Goal: Information Seeking & Learning: Learn about a topic

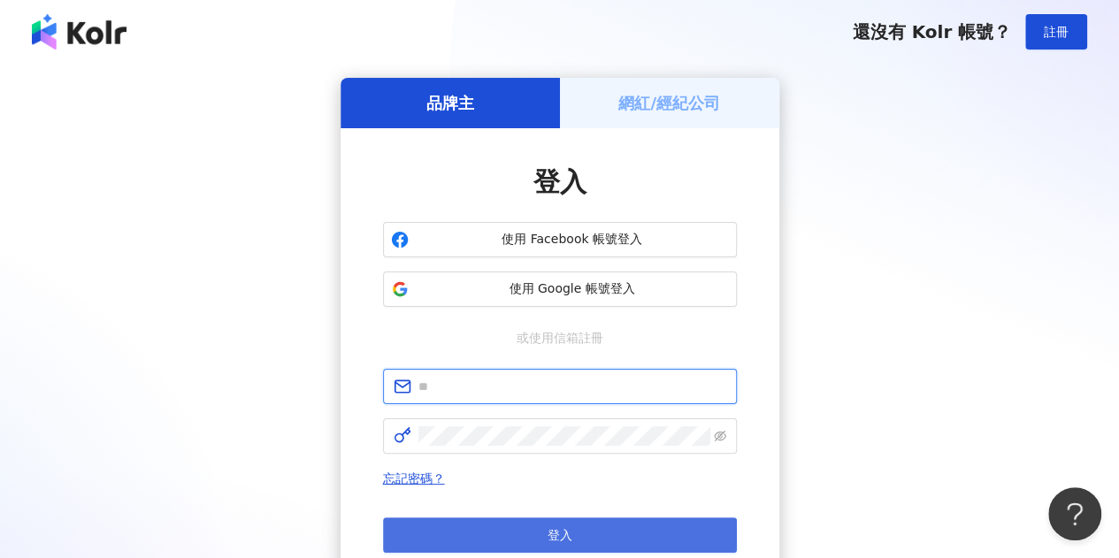
type input "**********"
click at [507, 535] on button "登入" at bounding box center [560, 534] width 354 height 35
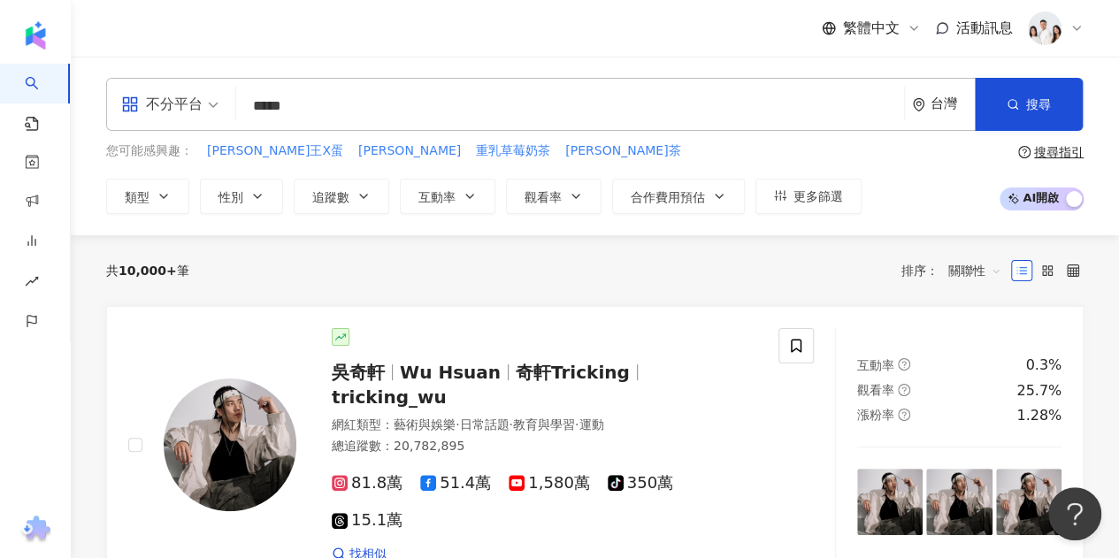
type input "***"
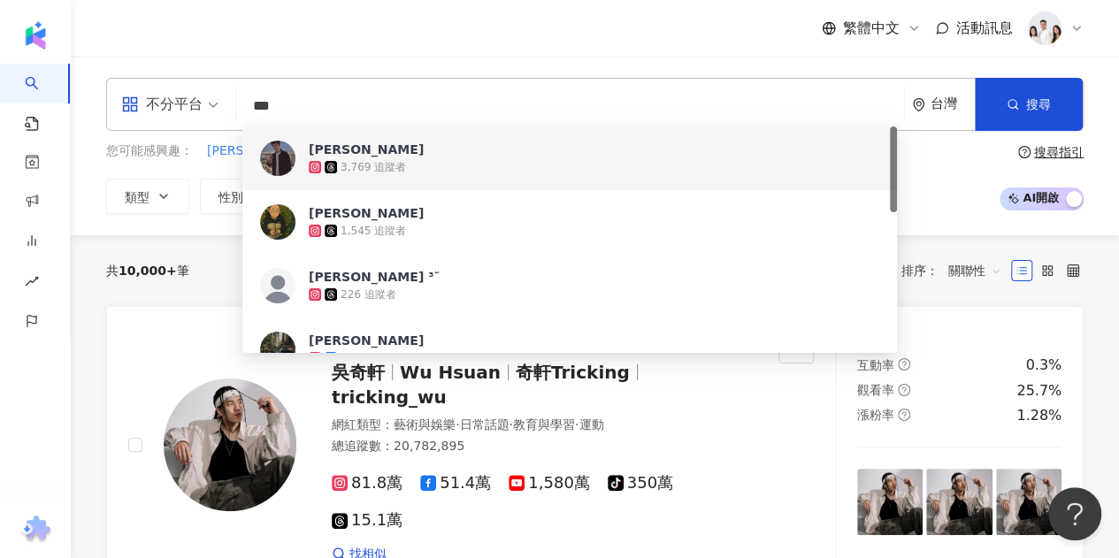
scroll to position [177, 0]
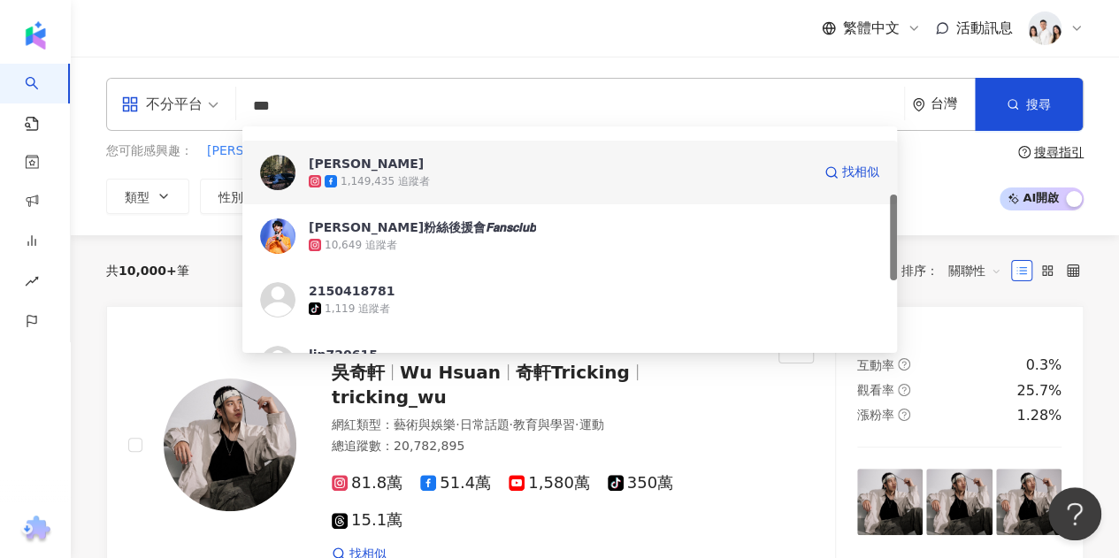
click at [473, 182] on div "1,149,435 追蹤者" at bounding box center [560, 181] width 502 height 18
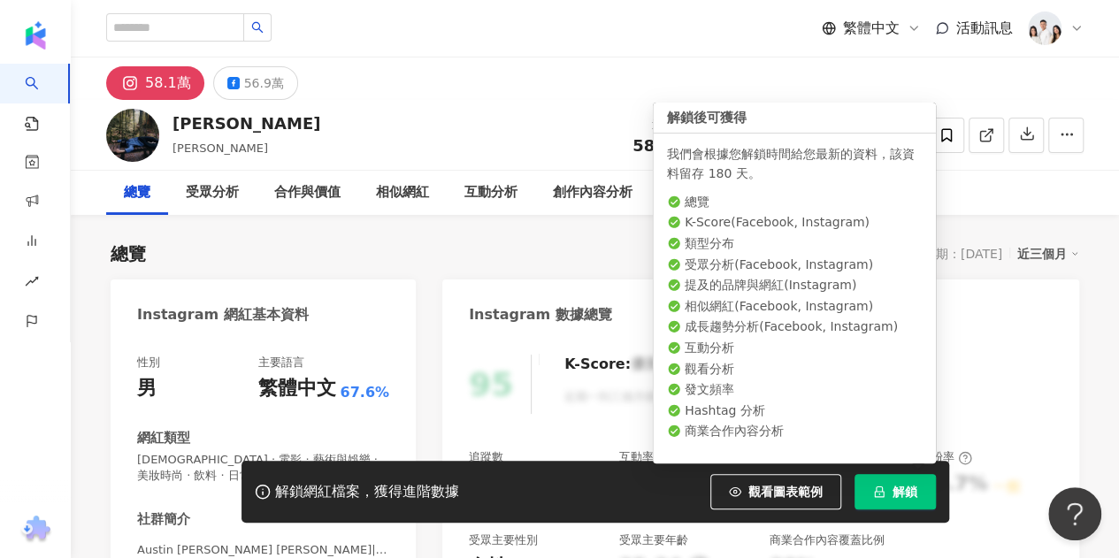
click at [898, 490] on span "解鎖" at bounding box center [904, 492] width 25 height 14
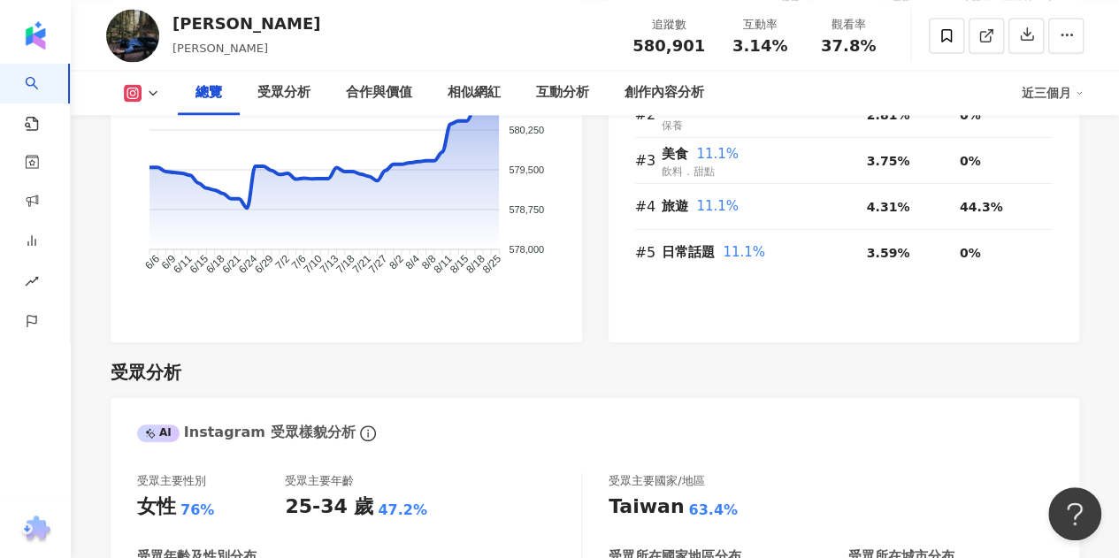
scroll to position [1415, 0]
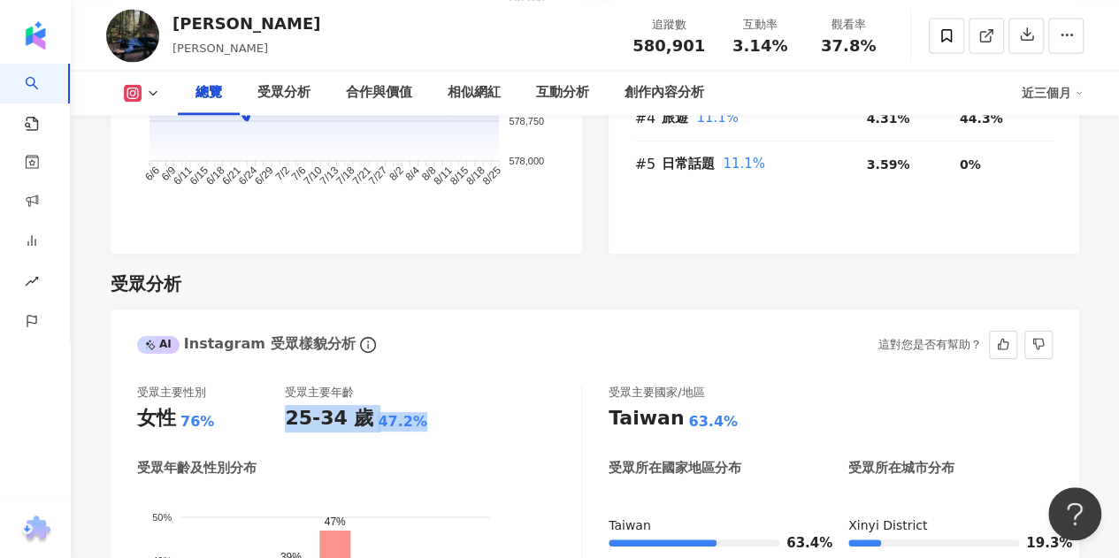
drag, startPoint x: 286, startPoint y: 374, endPoint x: 418, endPoint y: 381, distance: 132.8
click at [418, 405] on div "25-34 歲 47.2%" at bounding box center [359, 418] width 148 height 27
copy div "25-34 歲 47.2%"
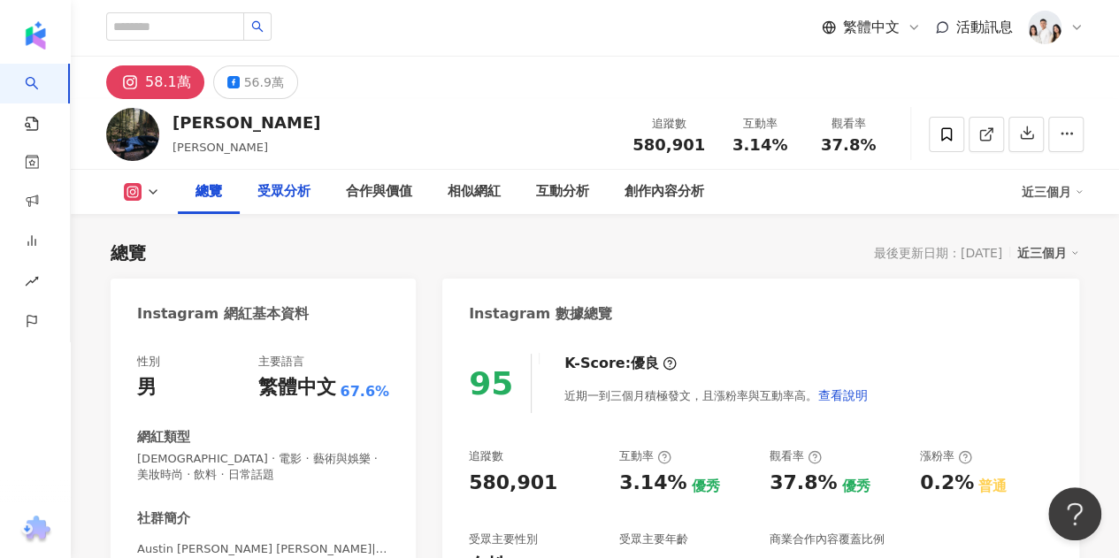
scroll to position [0, 0]
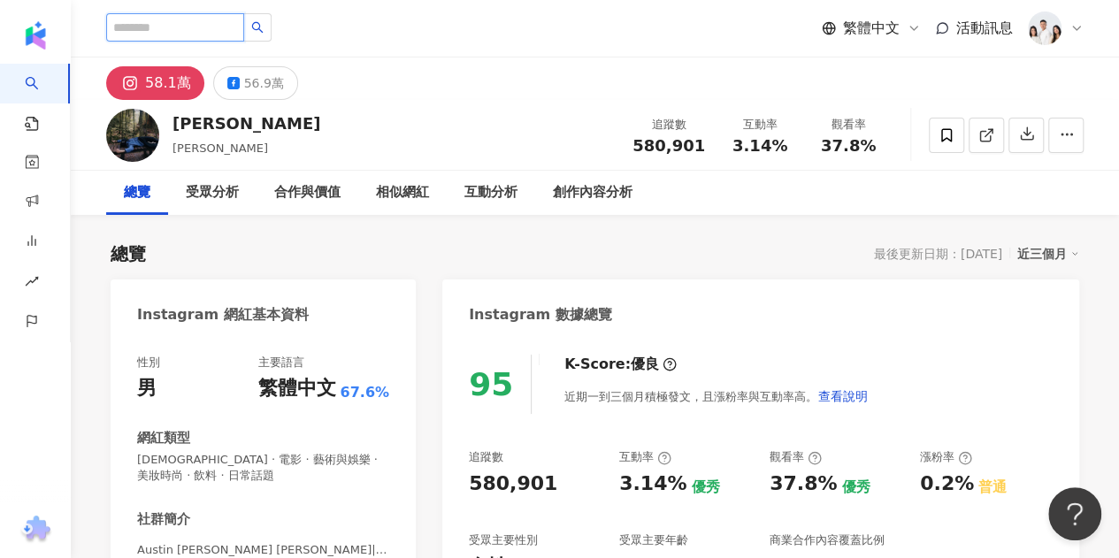
click at [218, 28] on input "search" at bounding box center [175, 27] width 138 height 28
type input "***"
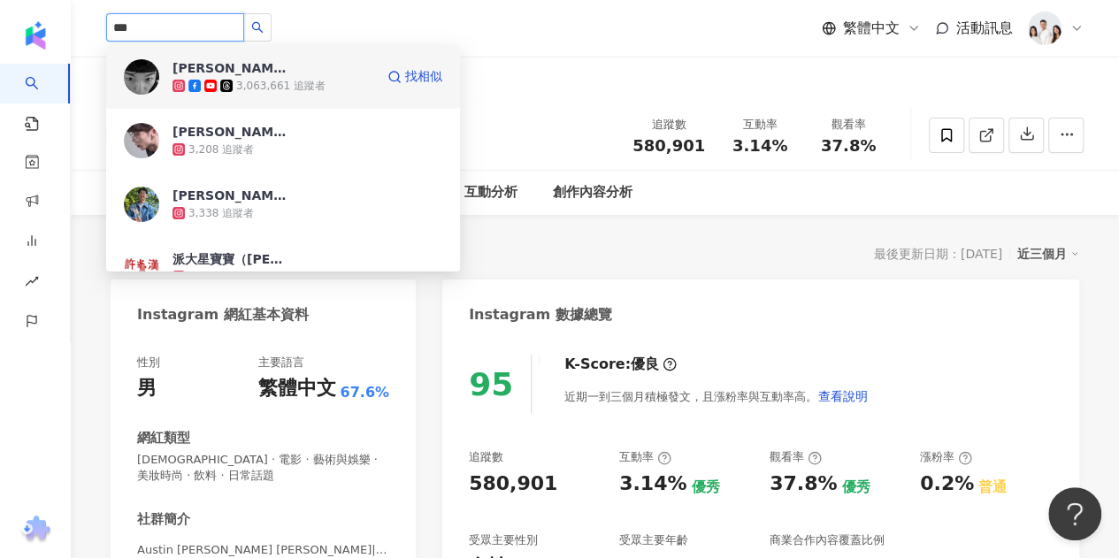
click at [318, 80] on div "3,063,661 追蹤者" at bounding box center [273, 86] width 202 height 18
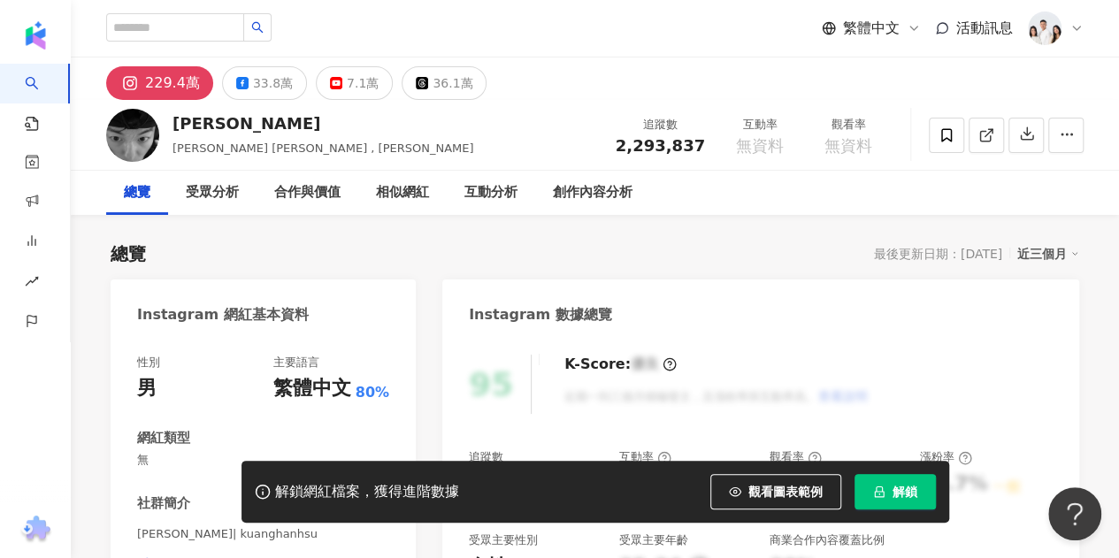
click at [903, 497] on span "解鎖" at bounding box center [904, 492] width 25 height 14
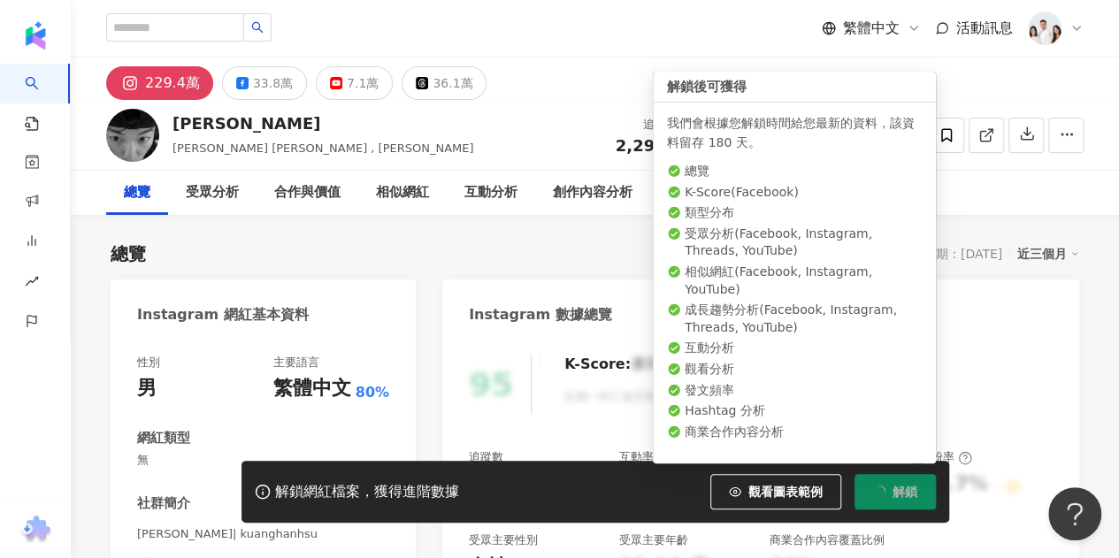
click at [767, 149] on body "AI 找網紅 找貼文 資源庫 商案媒合 洞察報告 趨勢分析 BETA 競品分析 繁體中文 活動訊息 229.4萬 33.8萬 7.1萬 36.1萬 許光漢 G…" at bounding box center [559, 279] width 1119 height 558
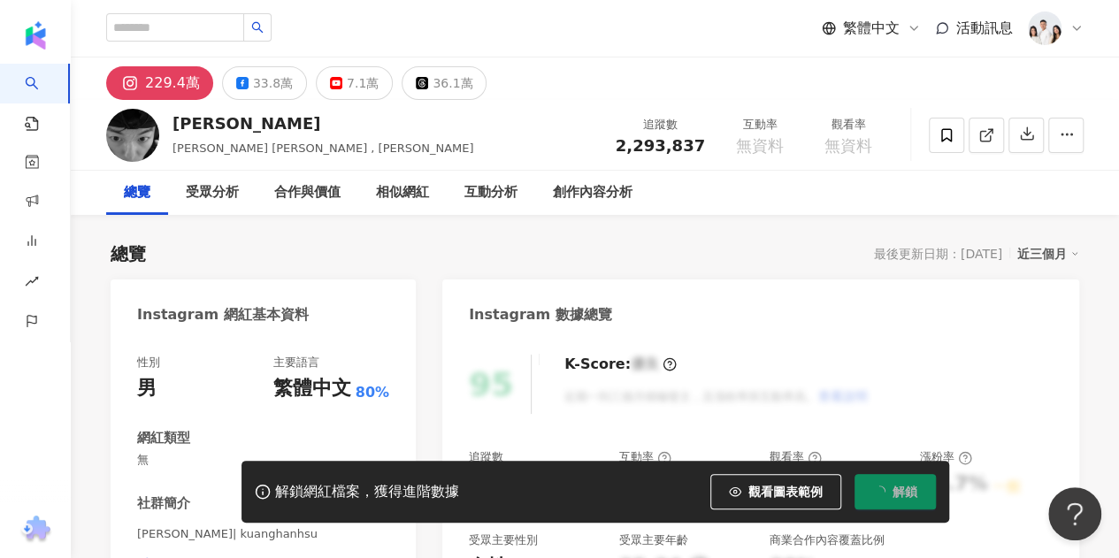
click at [773, 143] on span "無資料" at bounding box center [760, 146] width 48 height 18
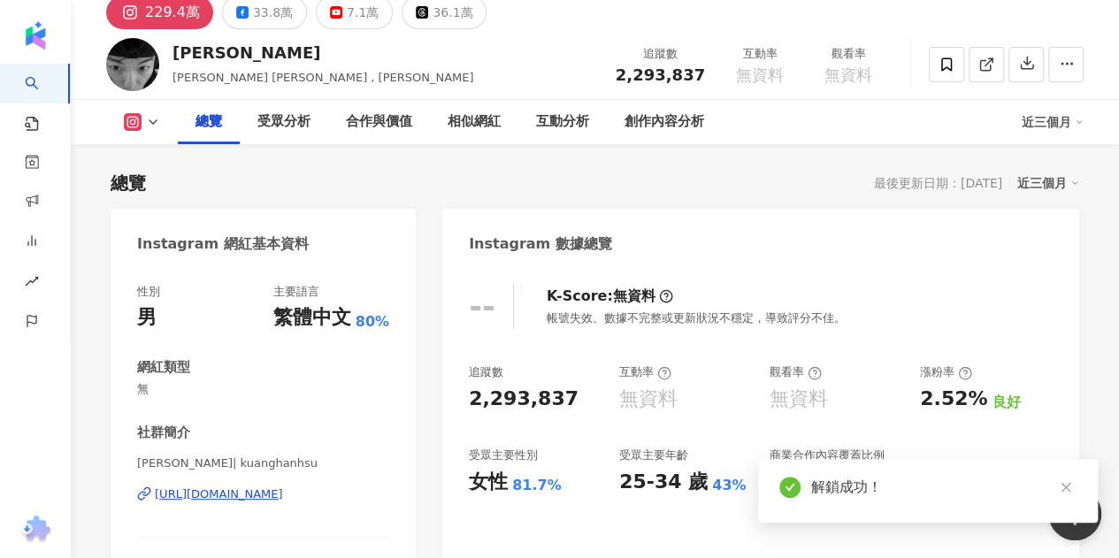
scroll to position [88, 0]
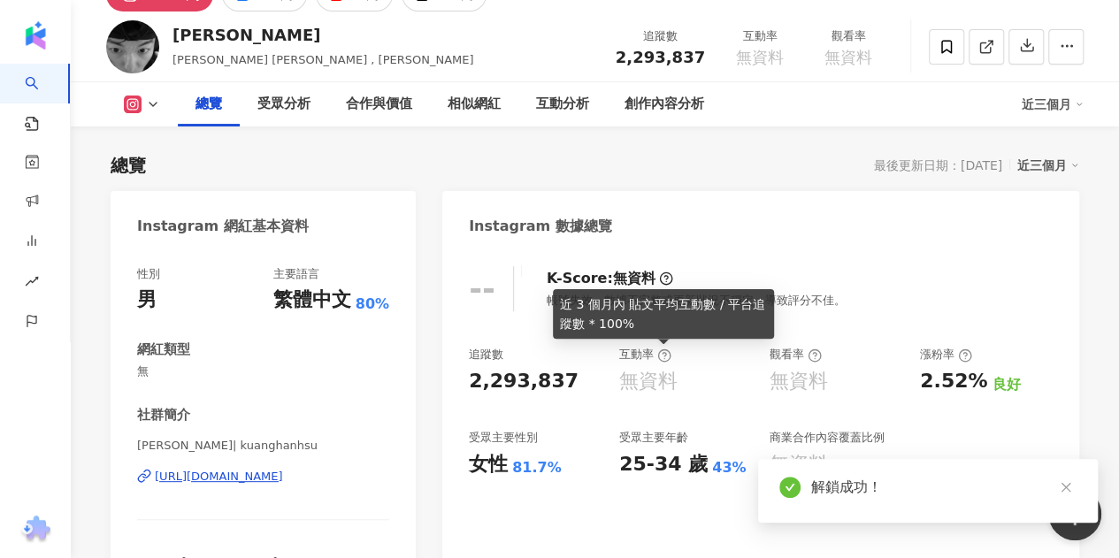
click at [663, 356] on icon at bounding box center [664, 356] width 4 height 6
